Goal: Share content

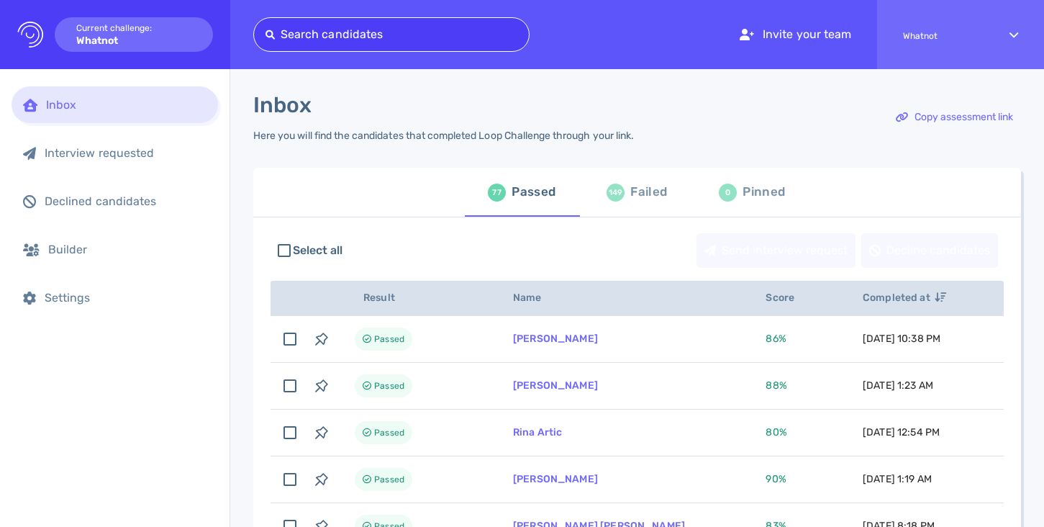
click at [369, 33] on div at bounding box center [392, 34] width 252 height 20
type input "[EMAIL_ADDRESS][DOMAIN_NAME]"
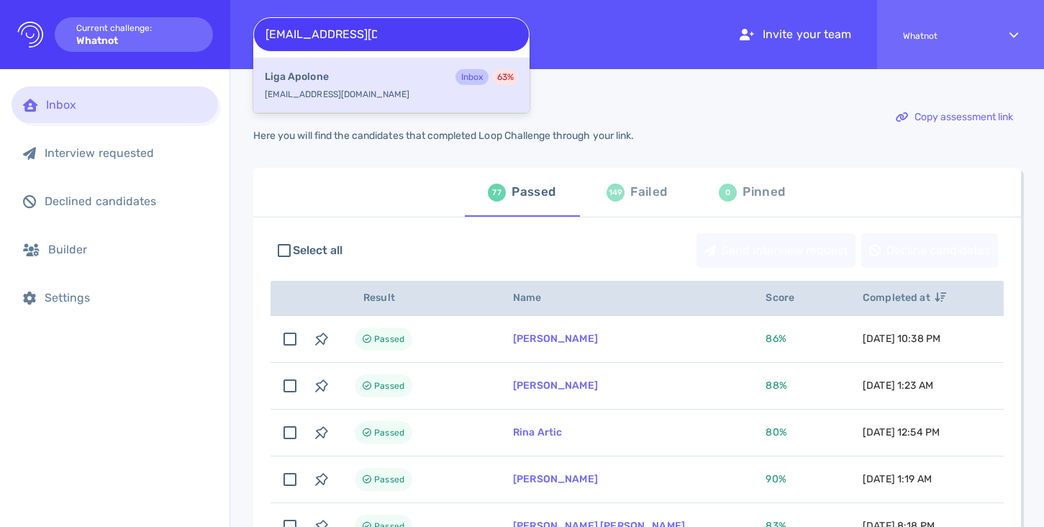
click at [366, 78] on div "Liga Apolone Inbox 63 %" at bounding box center [391, 78] width 253 height 19
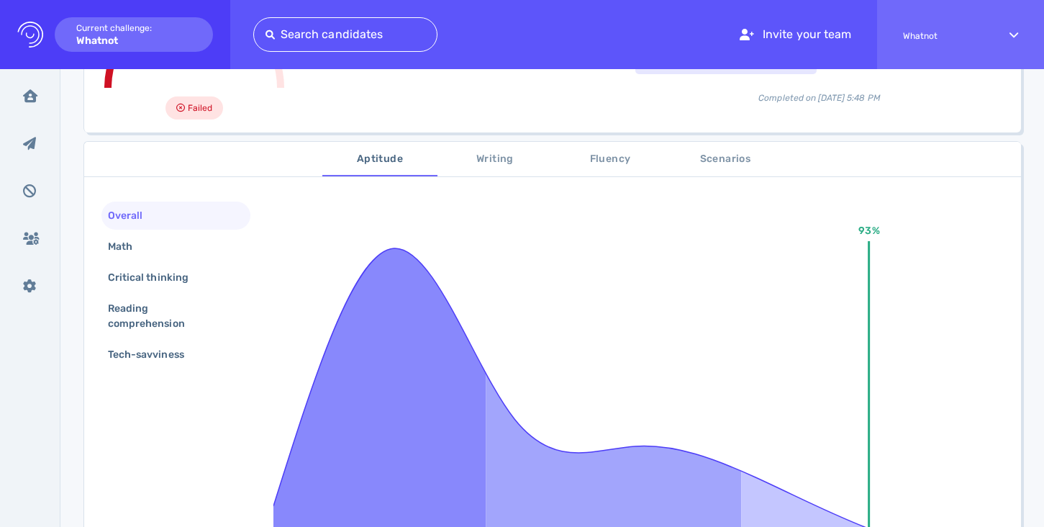
scroll to position [221, 0]
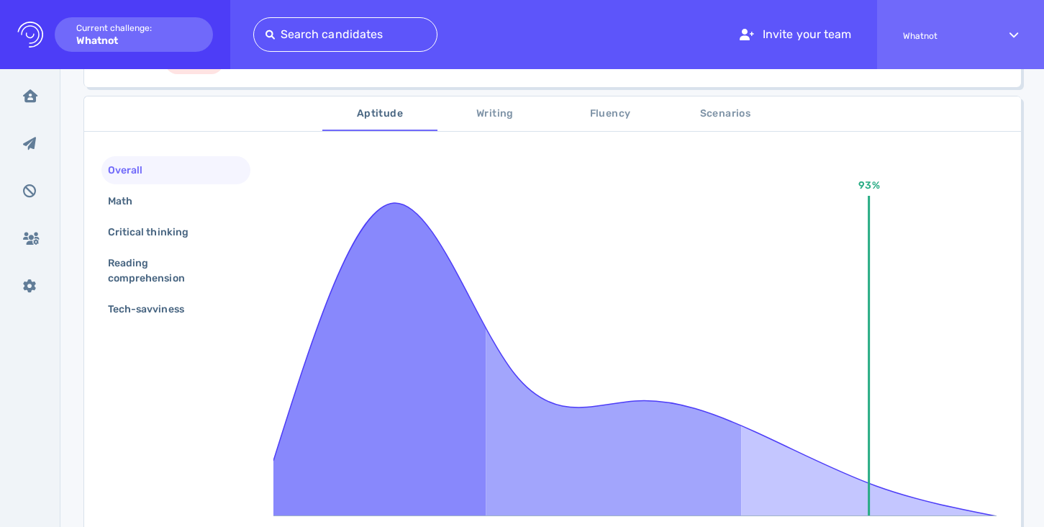
click at [739, 111] on span "Scenarios" at bounding box center [726, 114] width 98 height 18
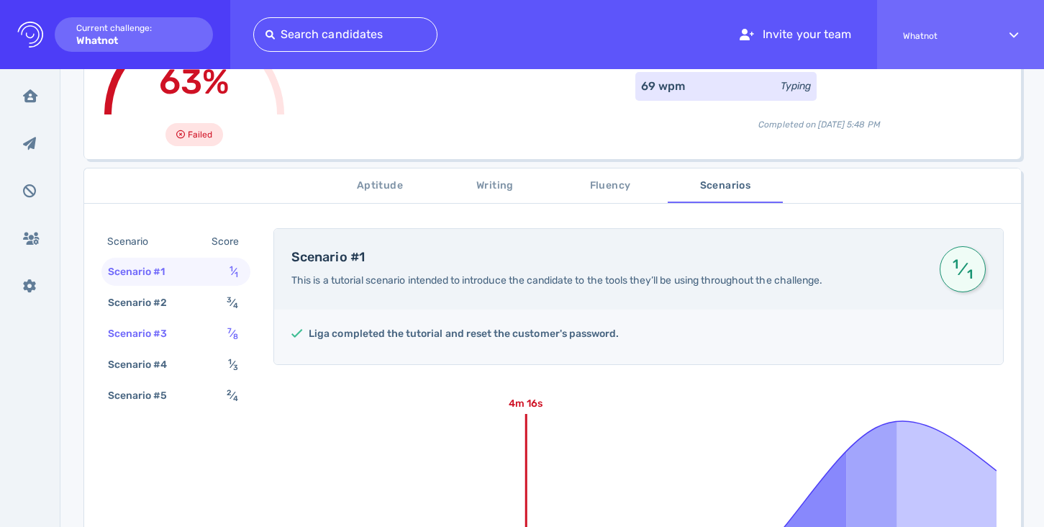
scroll to position [0, 0]
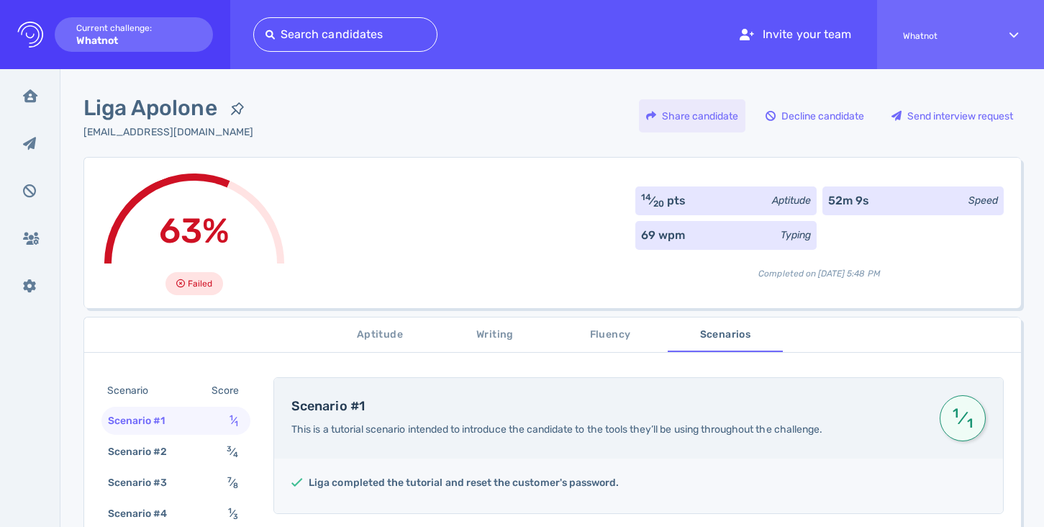
click at [703, 113] on div "Share candidate" at bounding box center [692, 115] width 107 height 33
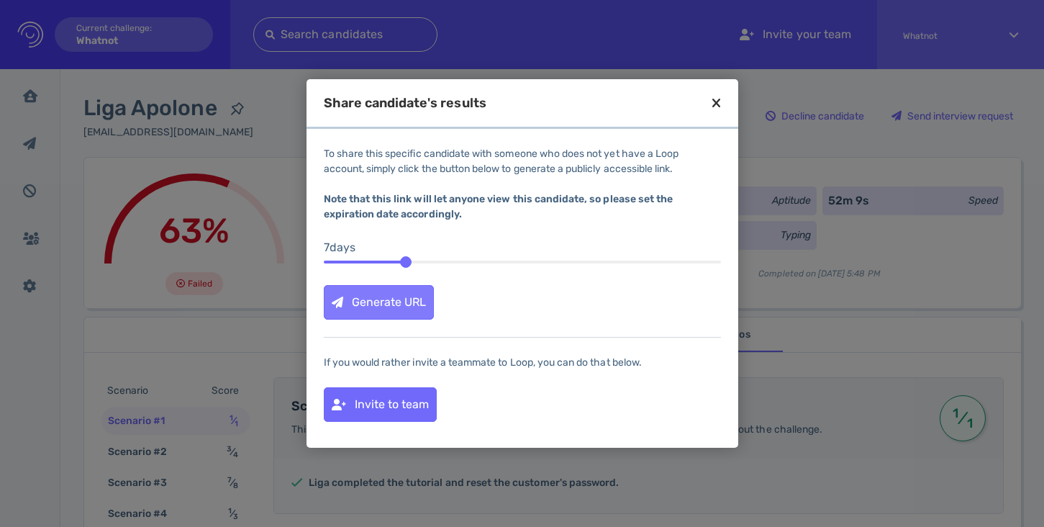
click at [390, 296] on div "Generate URL" at bounding box center [379, 302] width 109 height 33
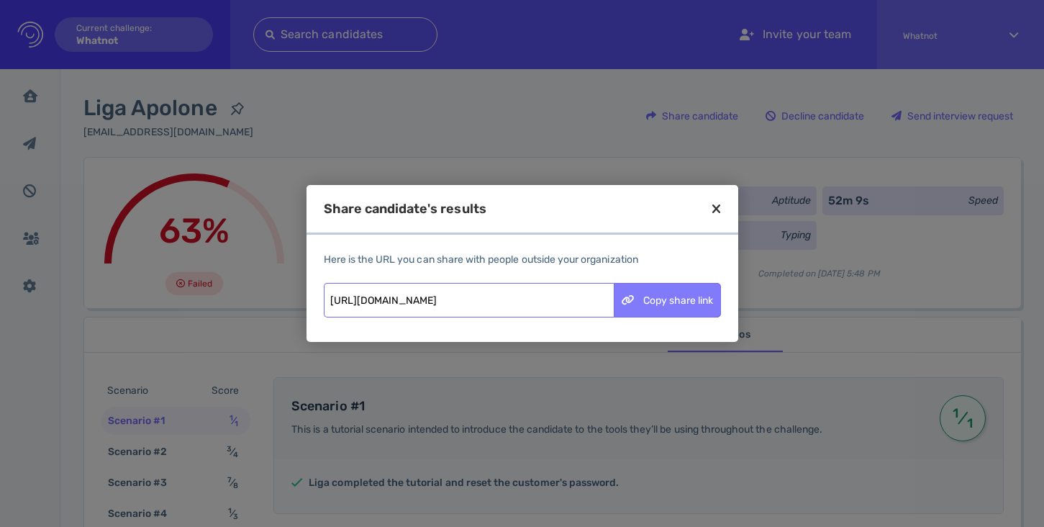
click at [688, 312] on div "Copy share link" at bounding box center [668, 300] width 106 height 33
